Goal: Navigation & Orientation: Find specific page/section

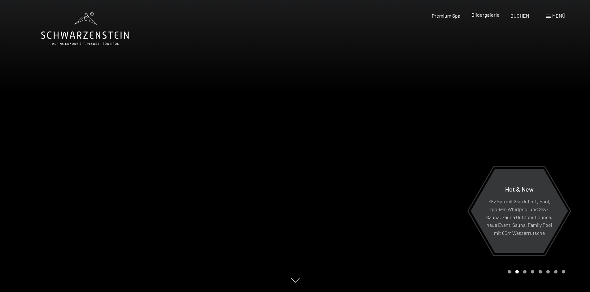
click at [489, 16] on span "Bildergalerie" at bounding box center [485, 15] width 28 height 6
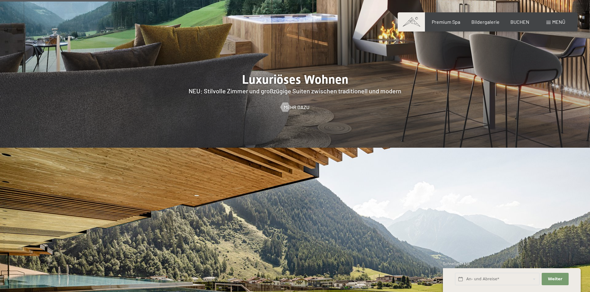
scroll to position [619, 0]
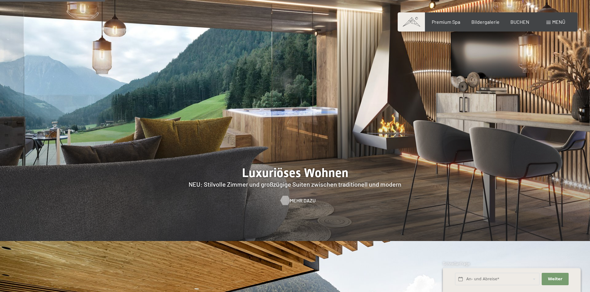
click at [294, 197] on span "Mehr dazu" at bounding box center [303, 200] width 26 height 7
click at [415, 18] on span at bounding box center [410, 21] width 27 height 19
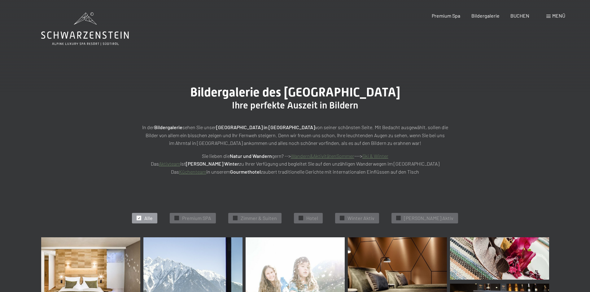
click at [552, 18] on span "Menü" at bounding box center [558, 16] width 13 height 6
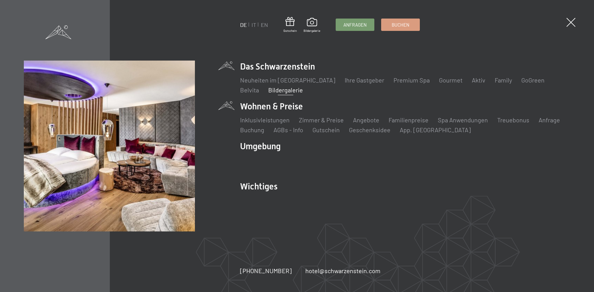
click at [265, 106] on li "Wohnen & Preise Inklusivleistungen Zimmer & Preise Liste Angebote Liste Familie…" at bounding box center [405, 118] width 330 height 34
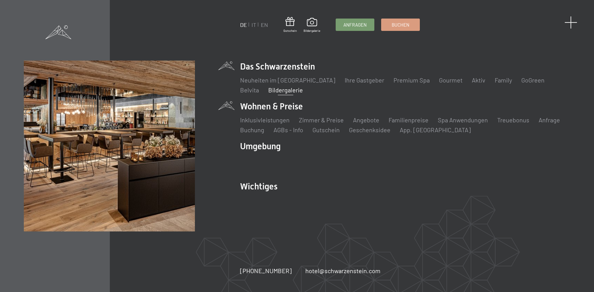
click at [572, 21] on span at bounding box center [571, 22] width 13 height 13
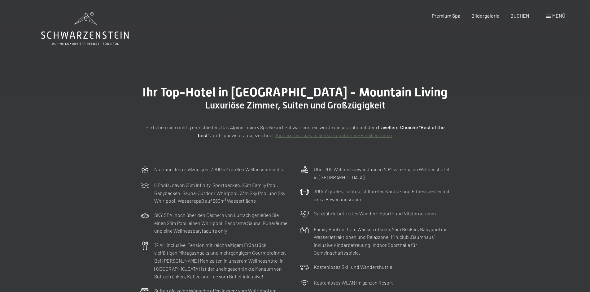
click at [551, 15] on div "Menü" at bounding box center [555, 15] width 19 height 7
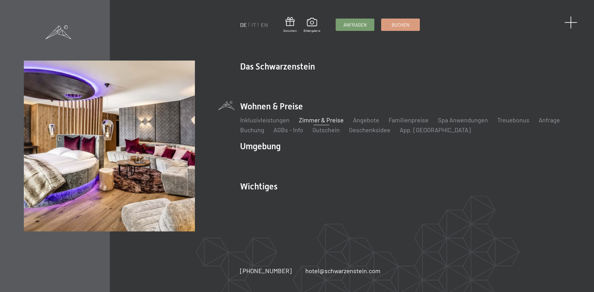
click at [574, 19] on div "DE IT EN Gutschein Bildergalerie Anfragen Buchen DE IT EN Das Schwarzenstein Ne…" at bounding box center [297, 146] width 594 height 292
click at [569, 22] on span at bounding box center [571, 22] width 13 height 13
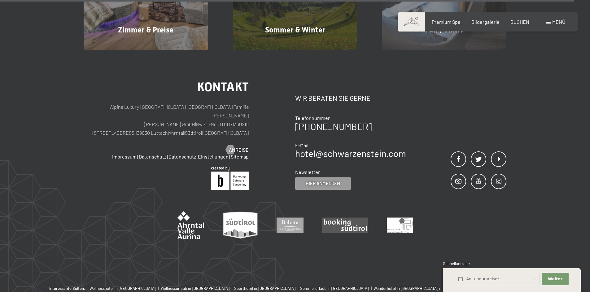
scroll to position [3153, 0]
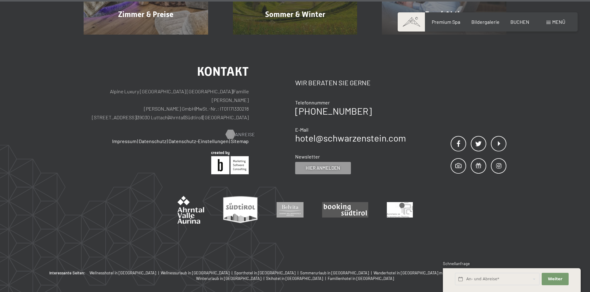
click at [233, 130] on div at bounding box center [229, 134] width 5 height 9
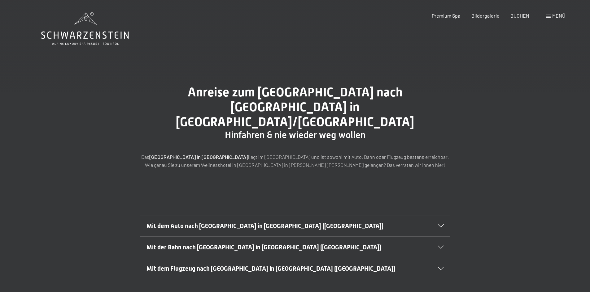
click at [439, 225] on icon at bounding box center [441, 226] width 6 height 3
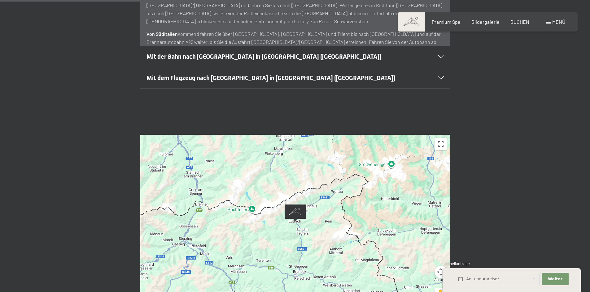
scroll to position [186, 0]
